Goal: Task Accomplishment & Management: Use online tool/utility

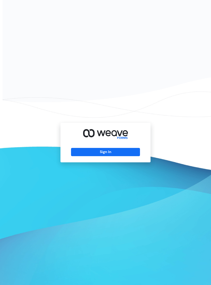
click at [130, 155] on button "Sign In" at bounding box center [105, 152] width 69 height 8
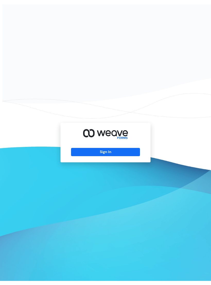
scroll to position [4, 0]
